Goal: Register for event/course

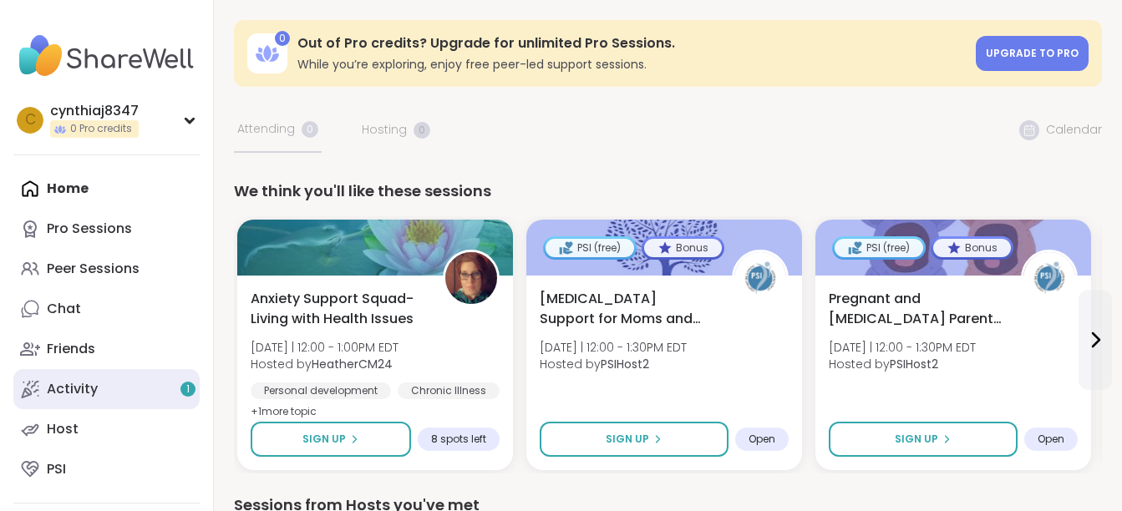
click at [103, 390] on link "Activity 1" at bounding box center [106, 389] width 186 height 40
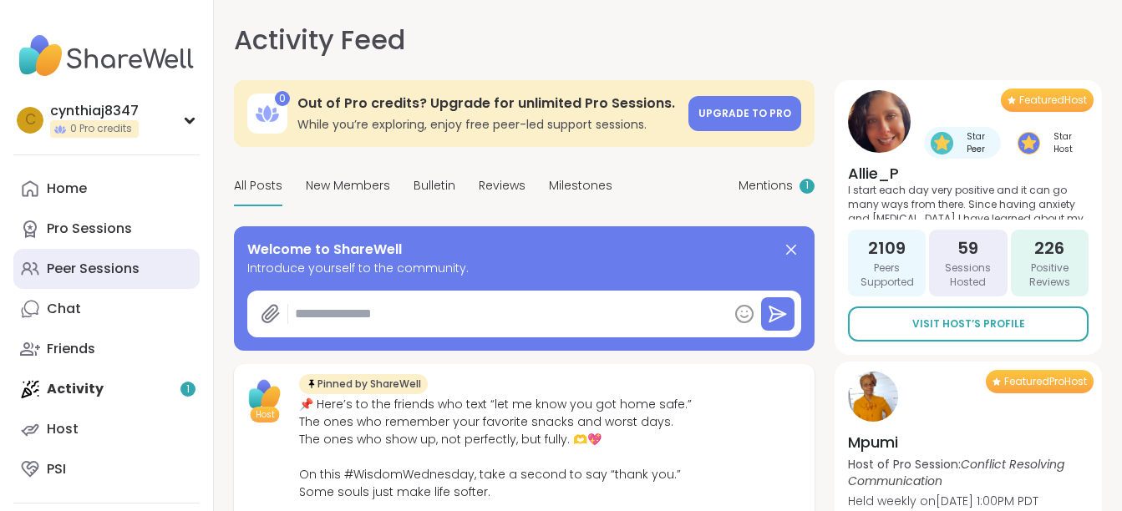
click at [88, 278] on div "Peer Sessions" at bounding box center [93, 269] width 93 height 18
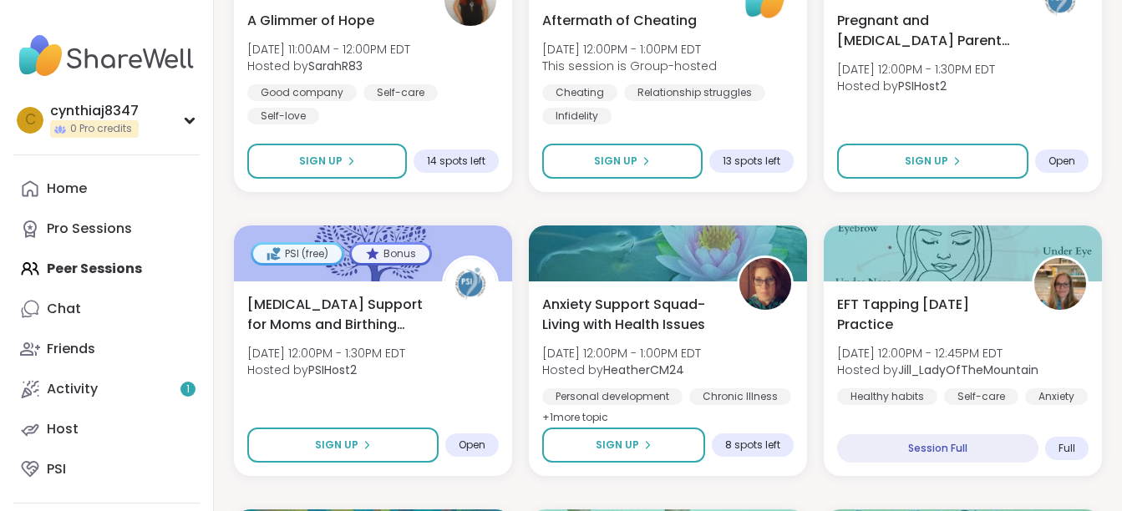
scroll to position [1170, 0]
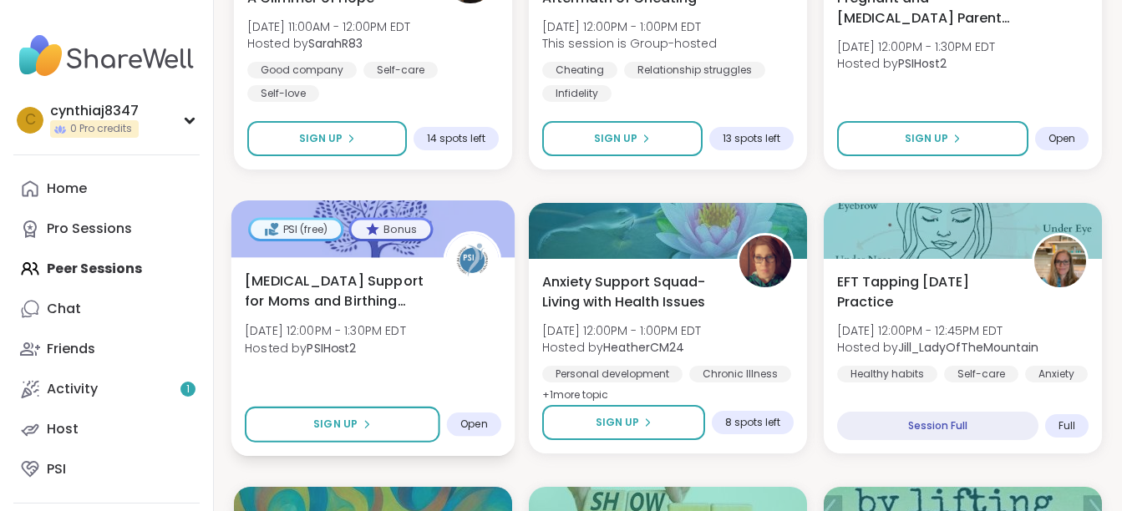
click at [480, 434] on div "Open" at bounding box center [474, 425] width 54 height 24
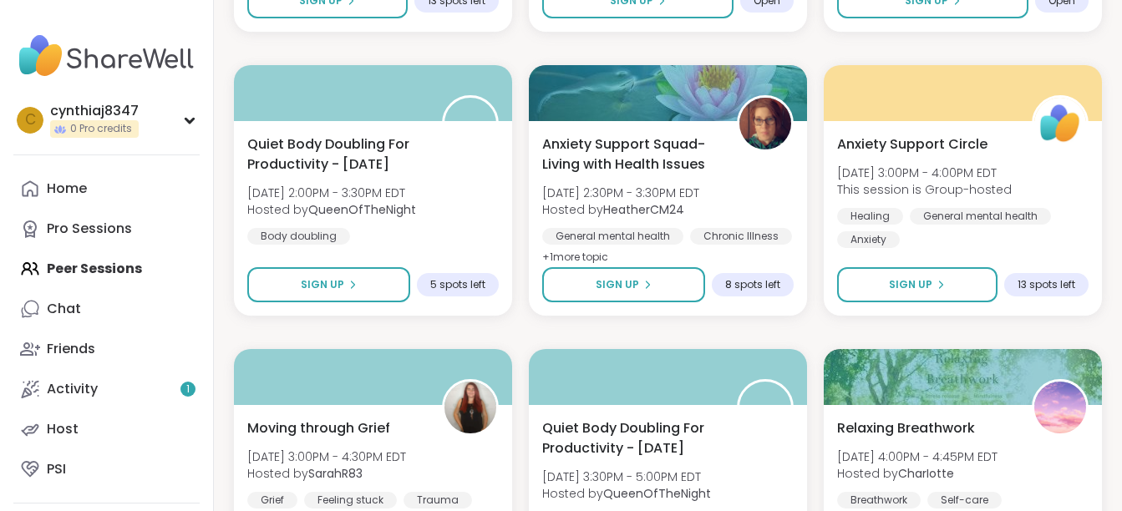
scroll to position [2173, 0]
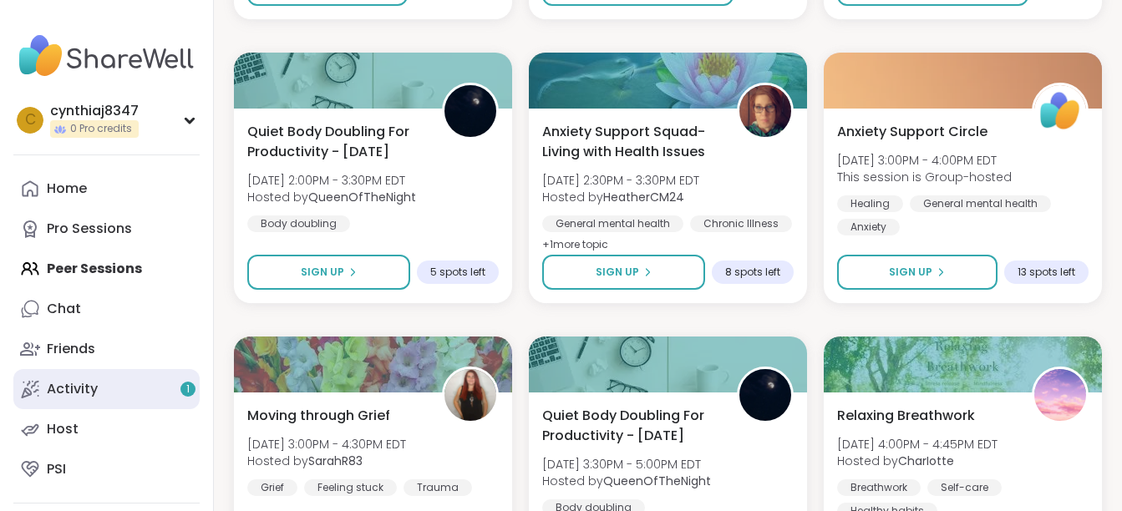
click at [96, 398] on div "Activity 1" at bounding box center [72, 389] width 51 height 18
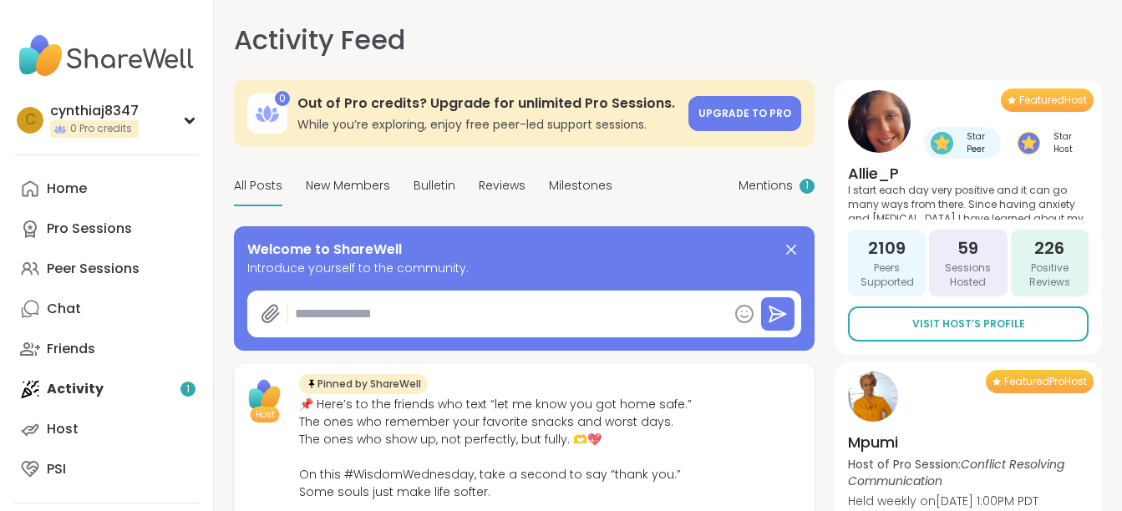
type textarea "*"
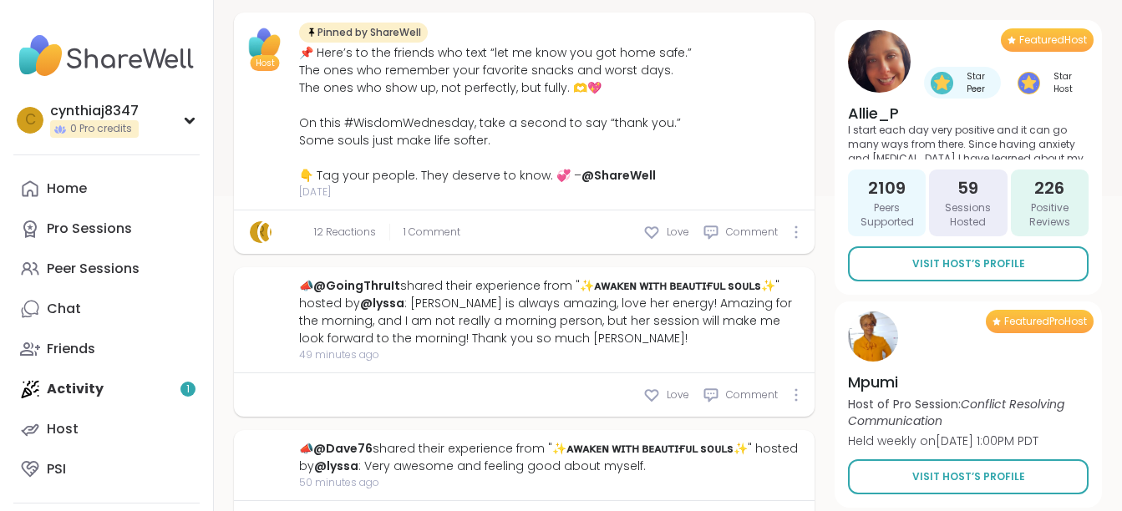
scroll to position [501, 0]
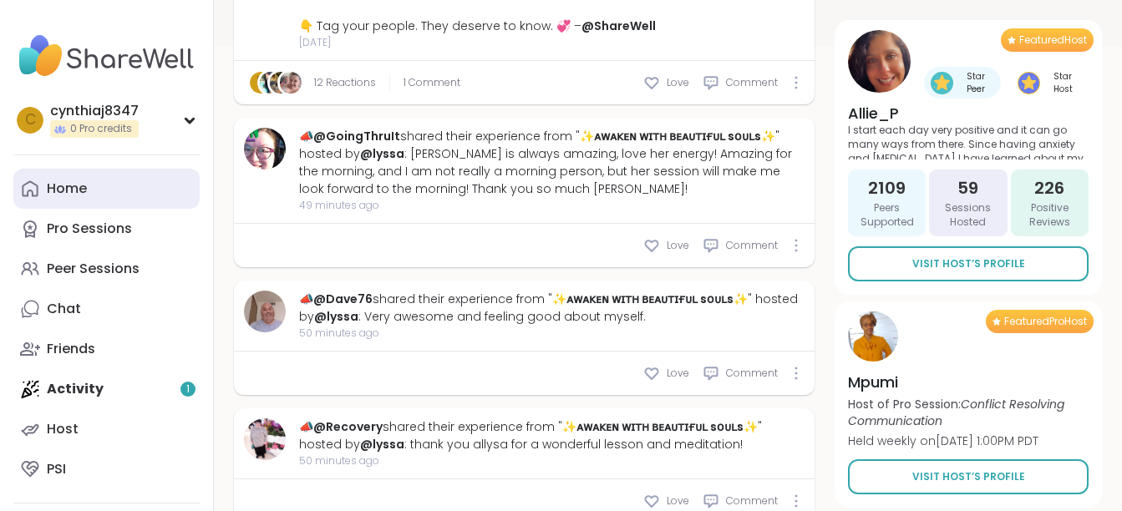
click at [114, 179] on link "Home" at bounding box center [106, 189] width 186 height 40
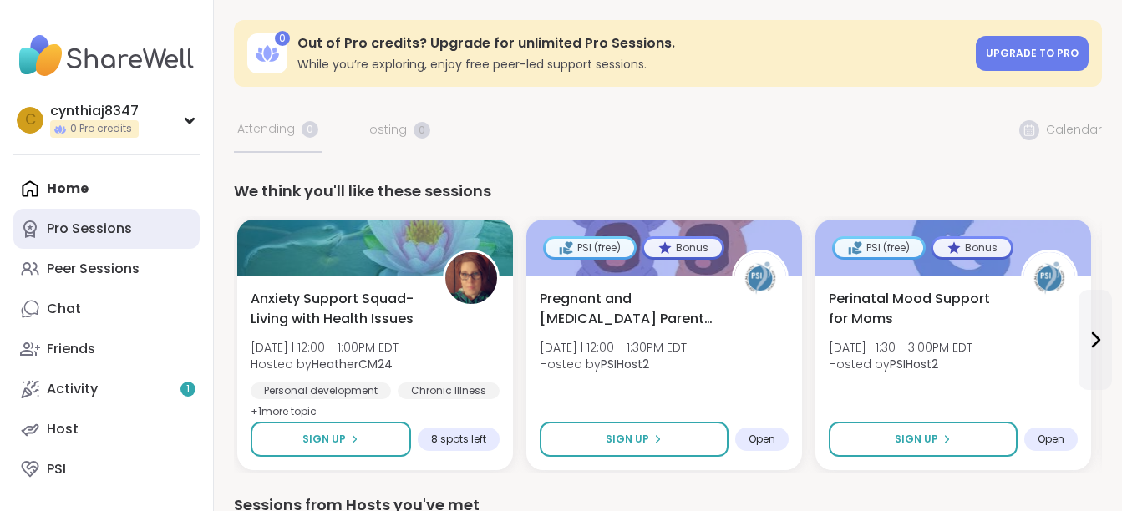
click at [100, 218] on link "Pro Sessions" at bounding box center [106, 229] width 186 height 40
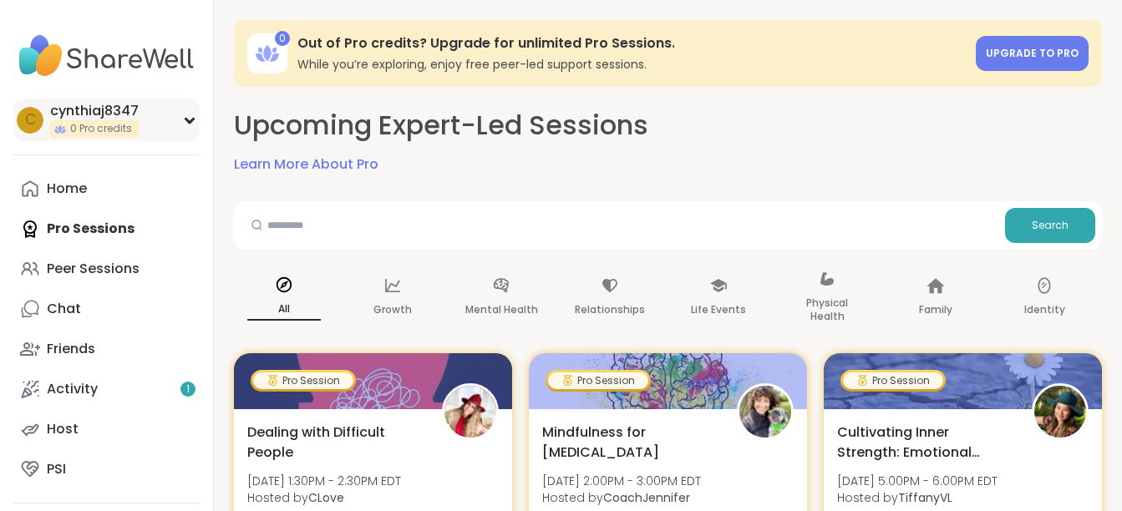
click at [166, 123] on div "c cynthiaj8347 0 Pro credits" at bounding box center [106, 120] width 186 height 43
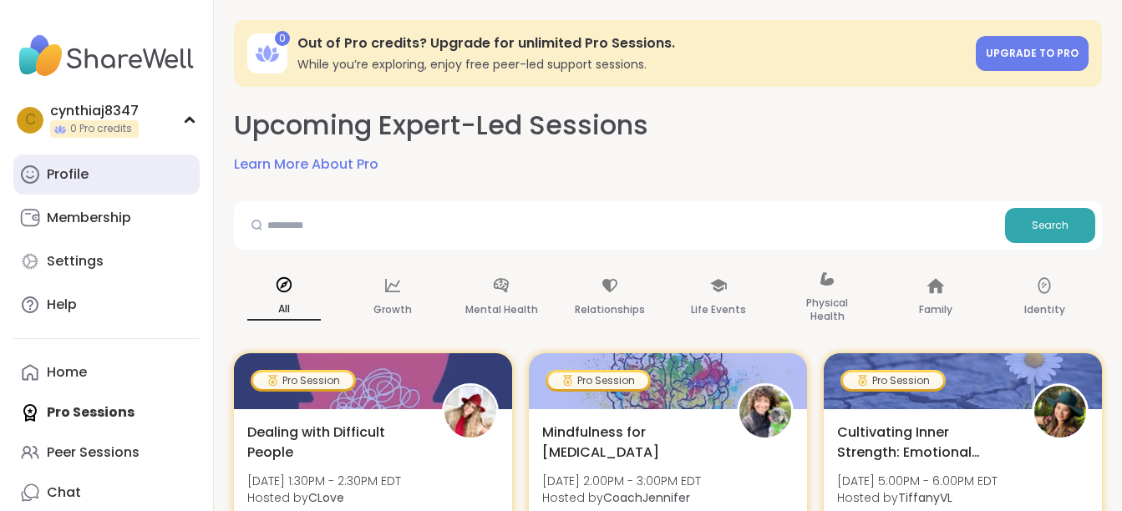
click at [114, 180] on link "Profile" at bounding box center [106, 175] width 186 height 40
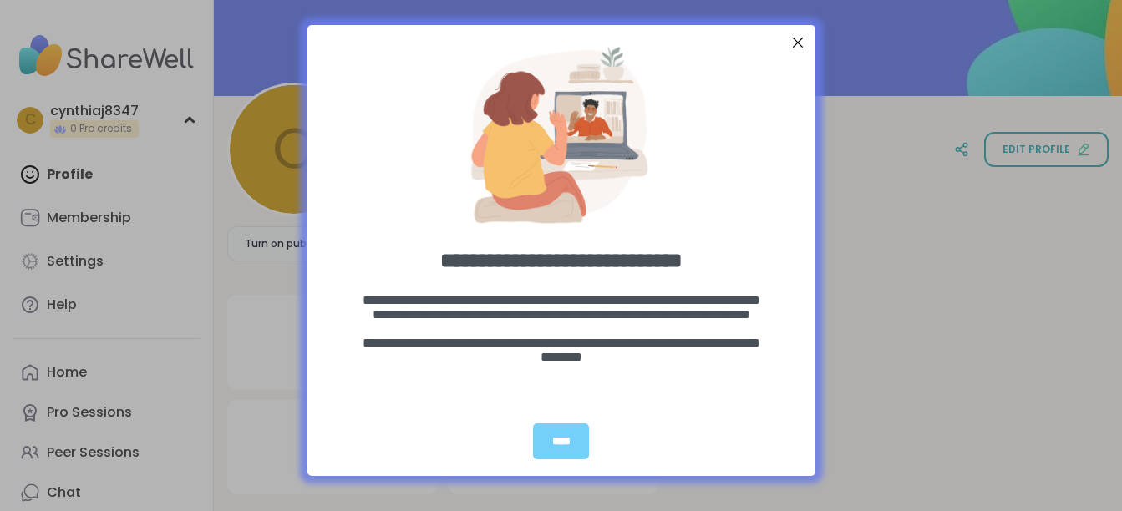
click at [791, 43] on div at bounding box center [797, 43] width 22 height 22
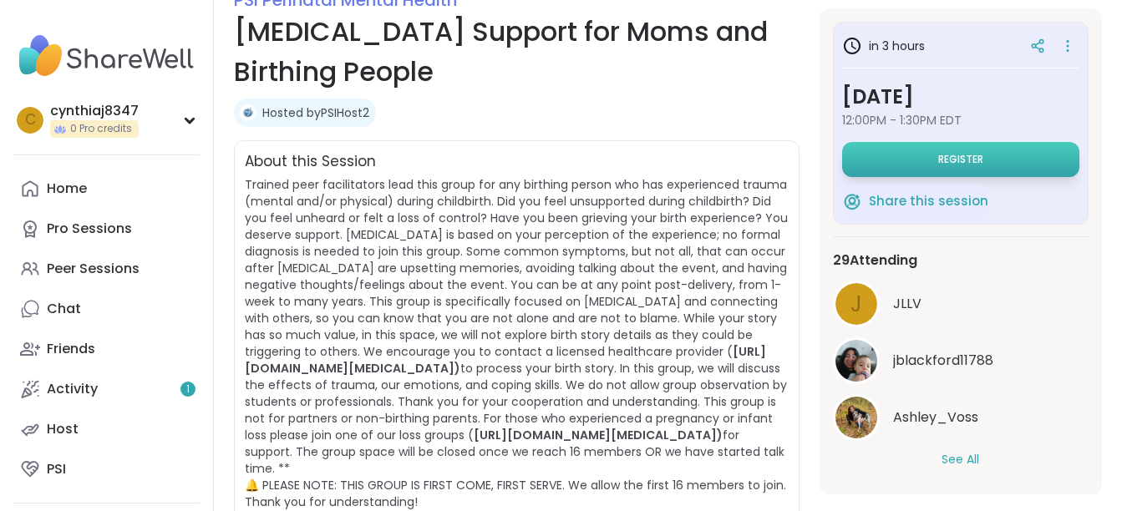
click at [938, 157] on span "Register" at bounding box center [960, 159] width 45 height 13
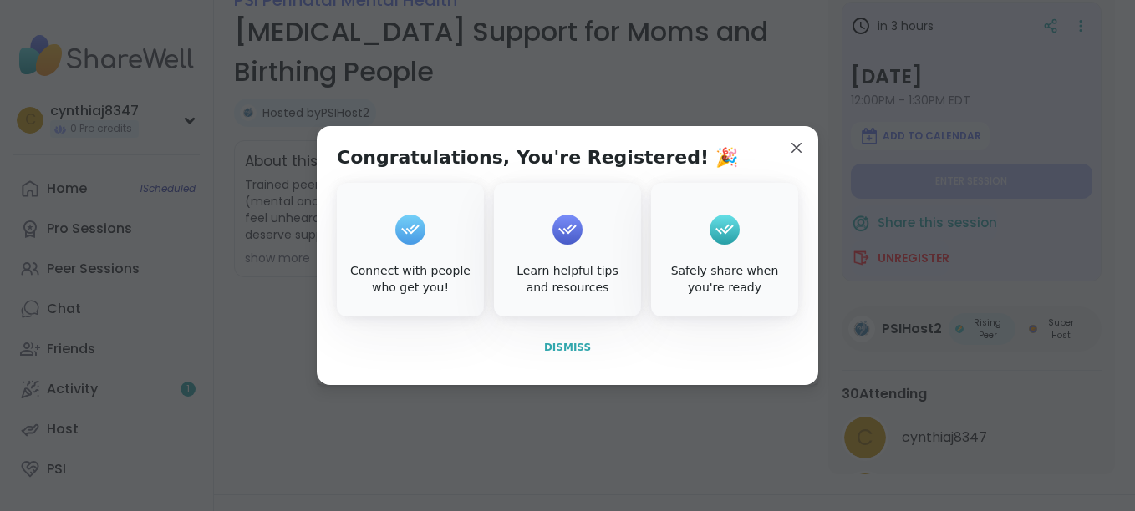
click at [572, 343] on span "Dismiss" at bounding box center [567, 348] width 47 height 12
